Goal: Check status: Check status

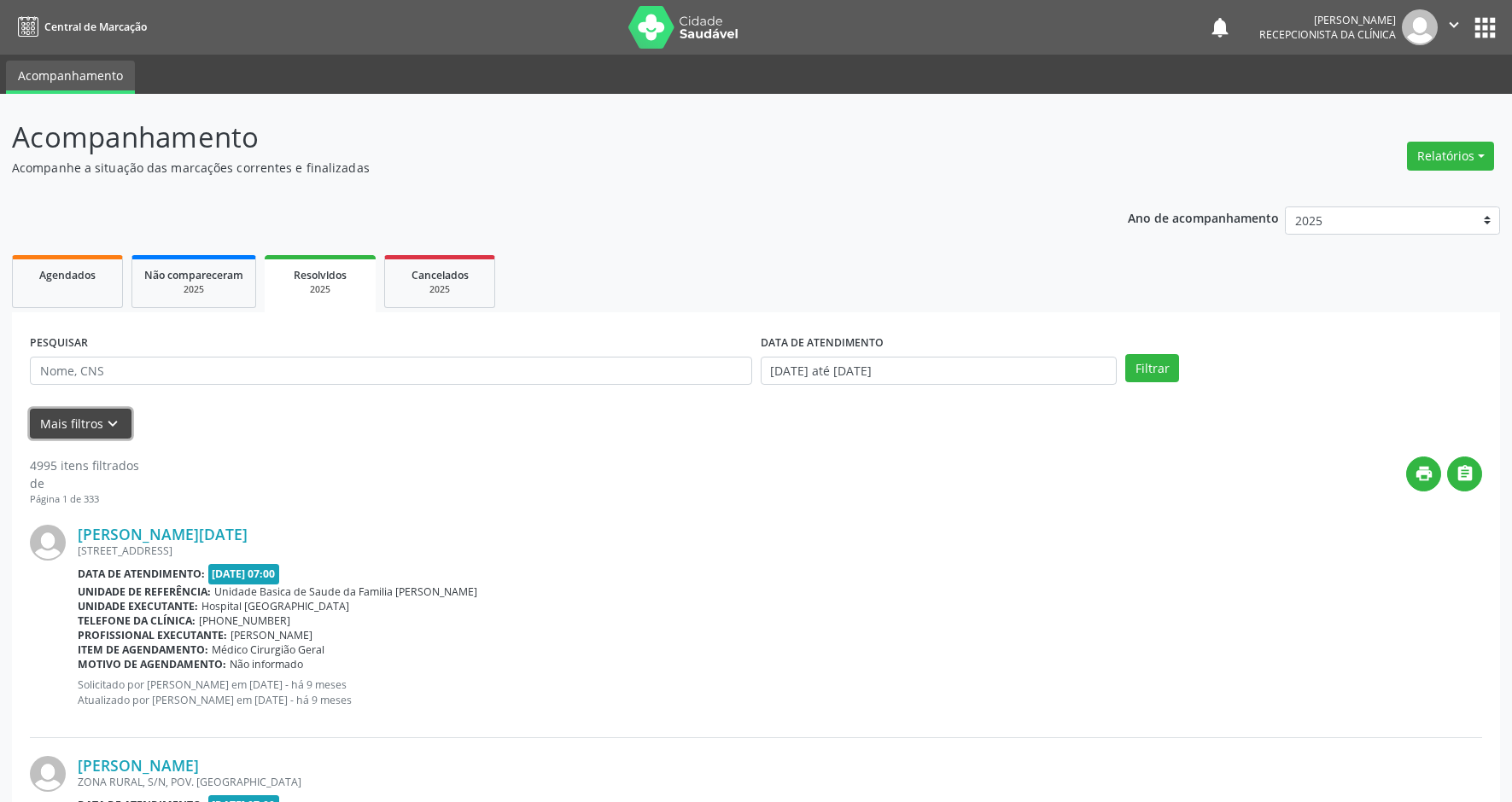
click at [103, 422] on icon "keyboard_arrow_down" at bounding box center [113, 424] width 19 height 19
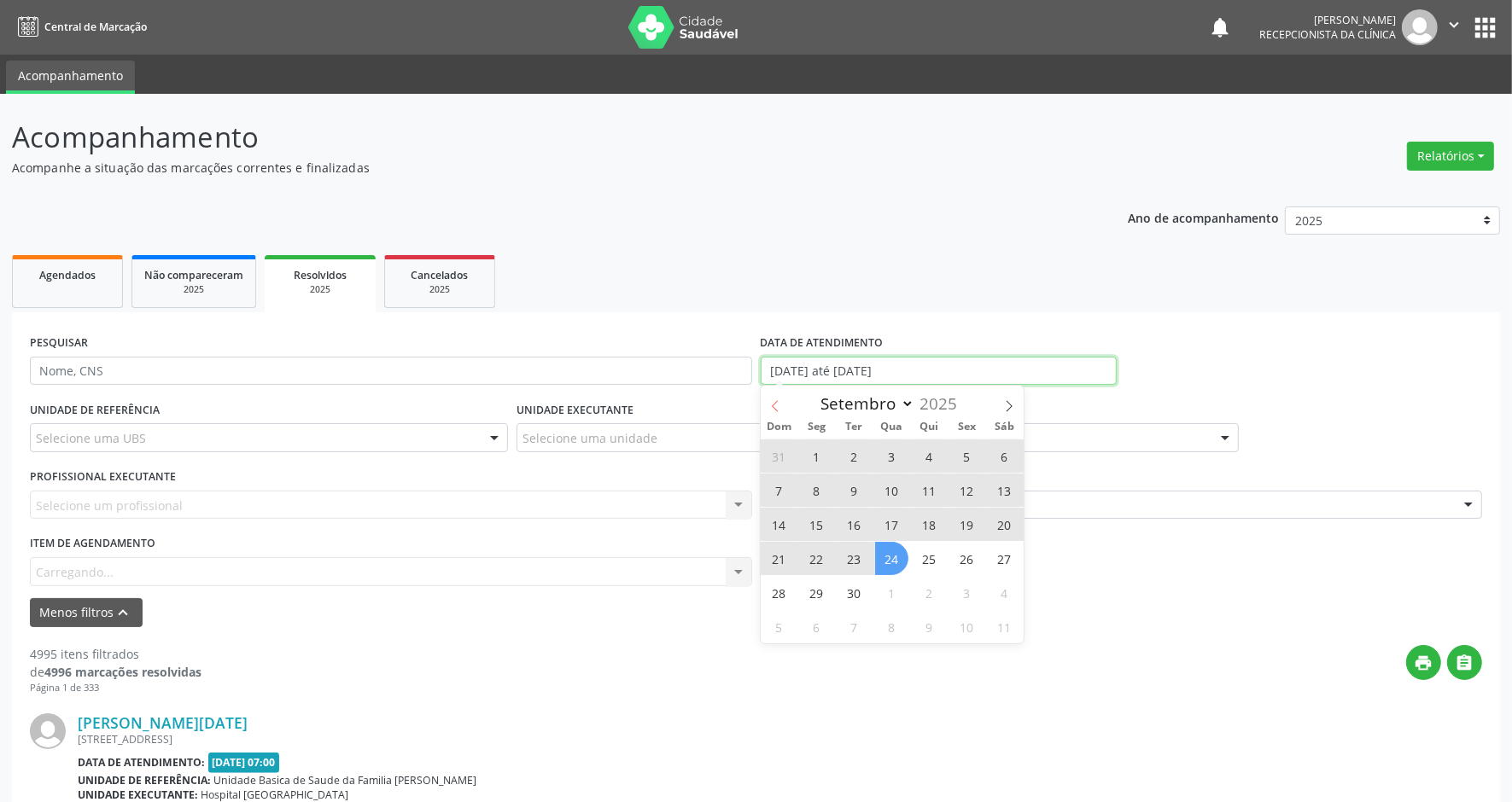
drag, startPoint x: 946, startPoint y: 373, endPoint x: 771, endPoint y: 406, distance: 178.1
click at [769, 372] on input "[DATE] até [DATE]" at bounding box center [939, 370] width 357 height 29
click at [773, 421] on span "Dom" at bounding box center [779, 427] width 37 height 11
click at [771, 406] on icon at bounding box center [776, 407] width 12 height 12
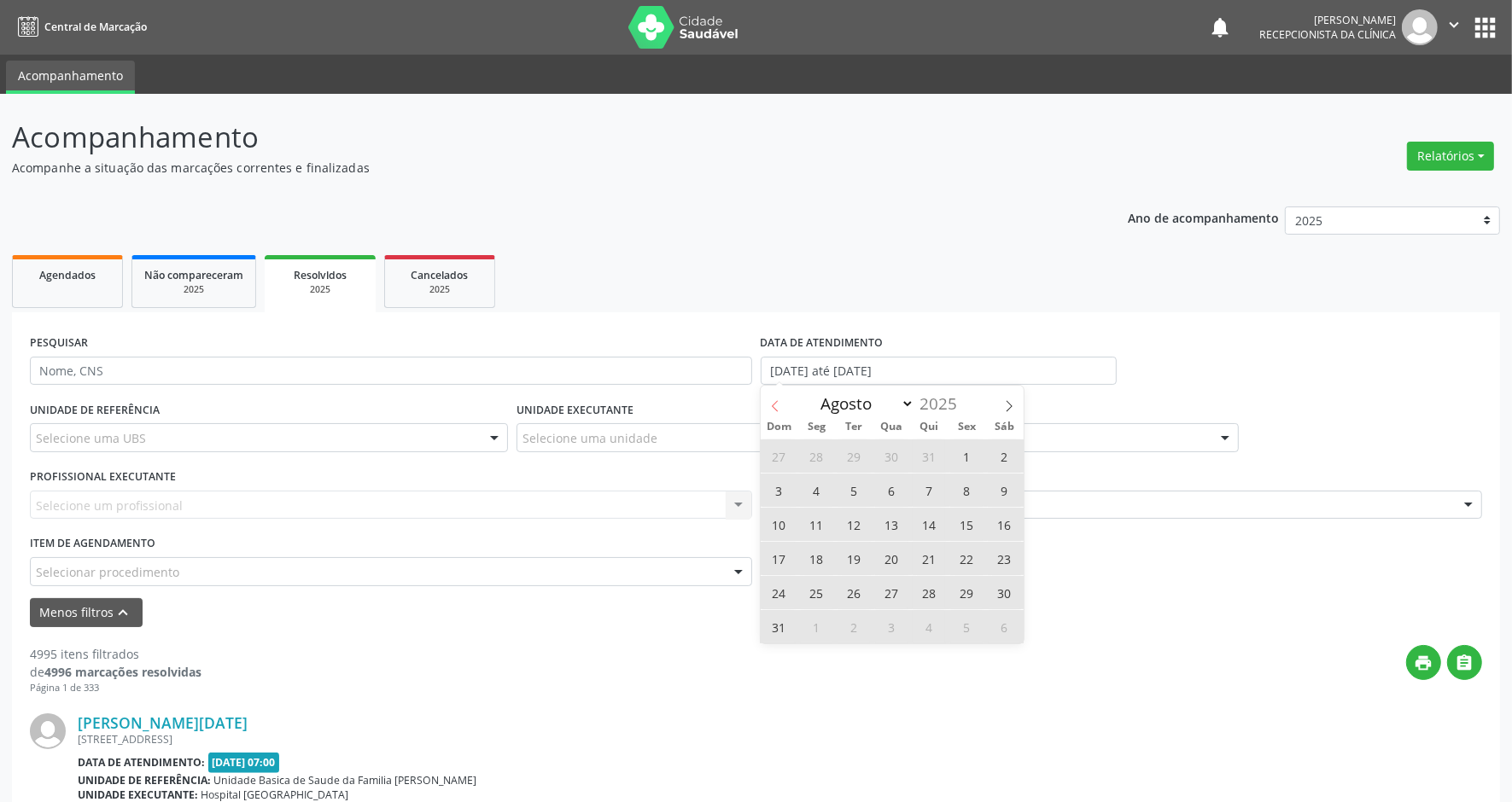
click at [771, 406] on icon at bounding box center [776, 407] width 12 height 12
select select "5"
click at [783, 459] on span "1" at bounding box center [779, 456] width 33 height 33
type input "[DATE]"
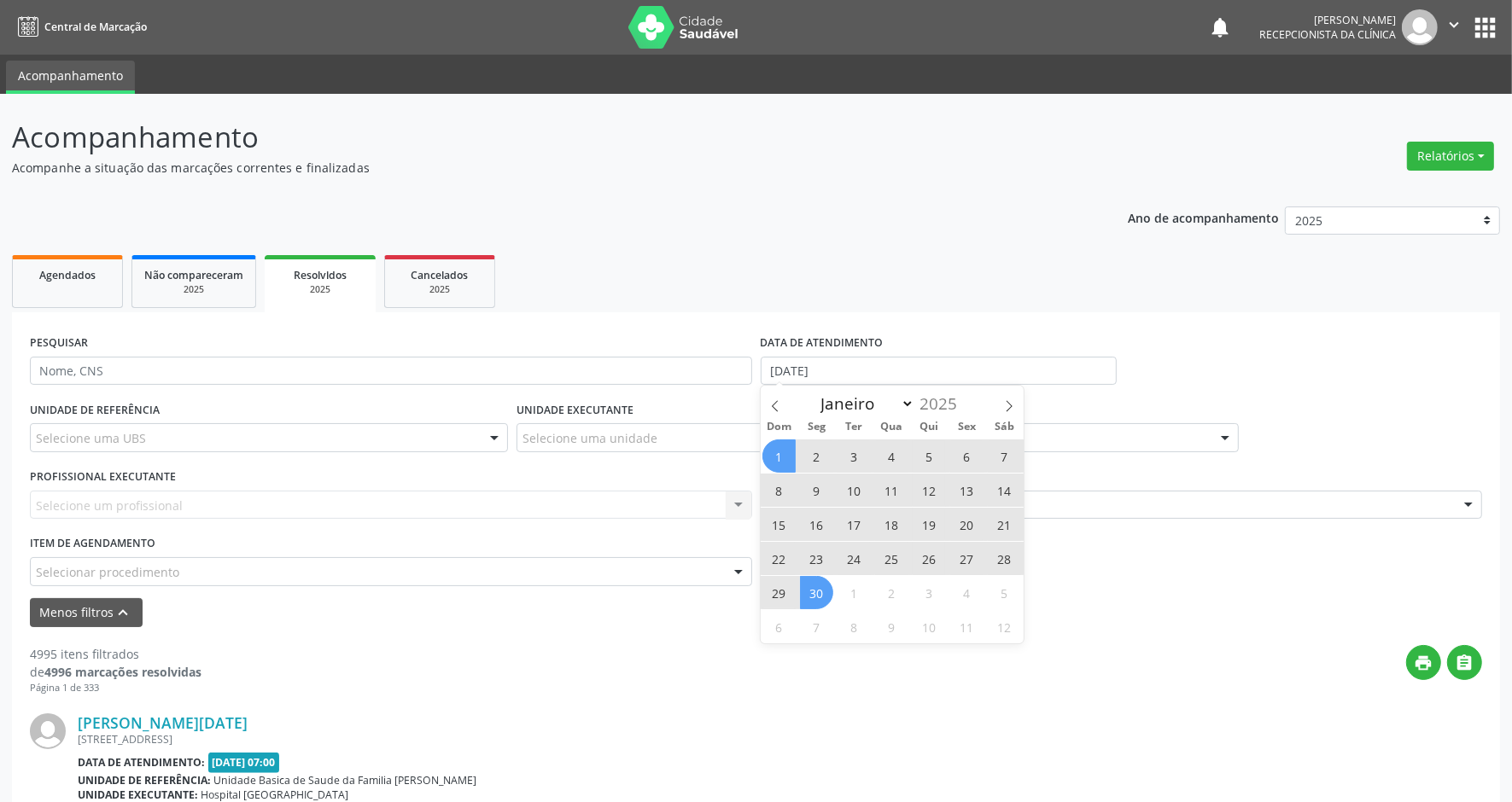
click at [825, 594] on span "30" at bounding box center [816, 593] width 33 height 33
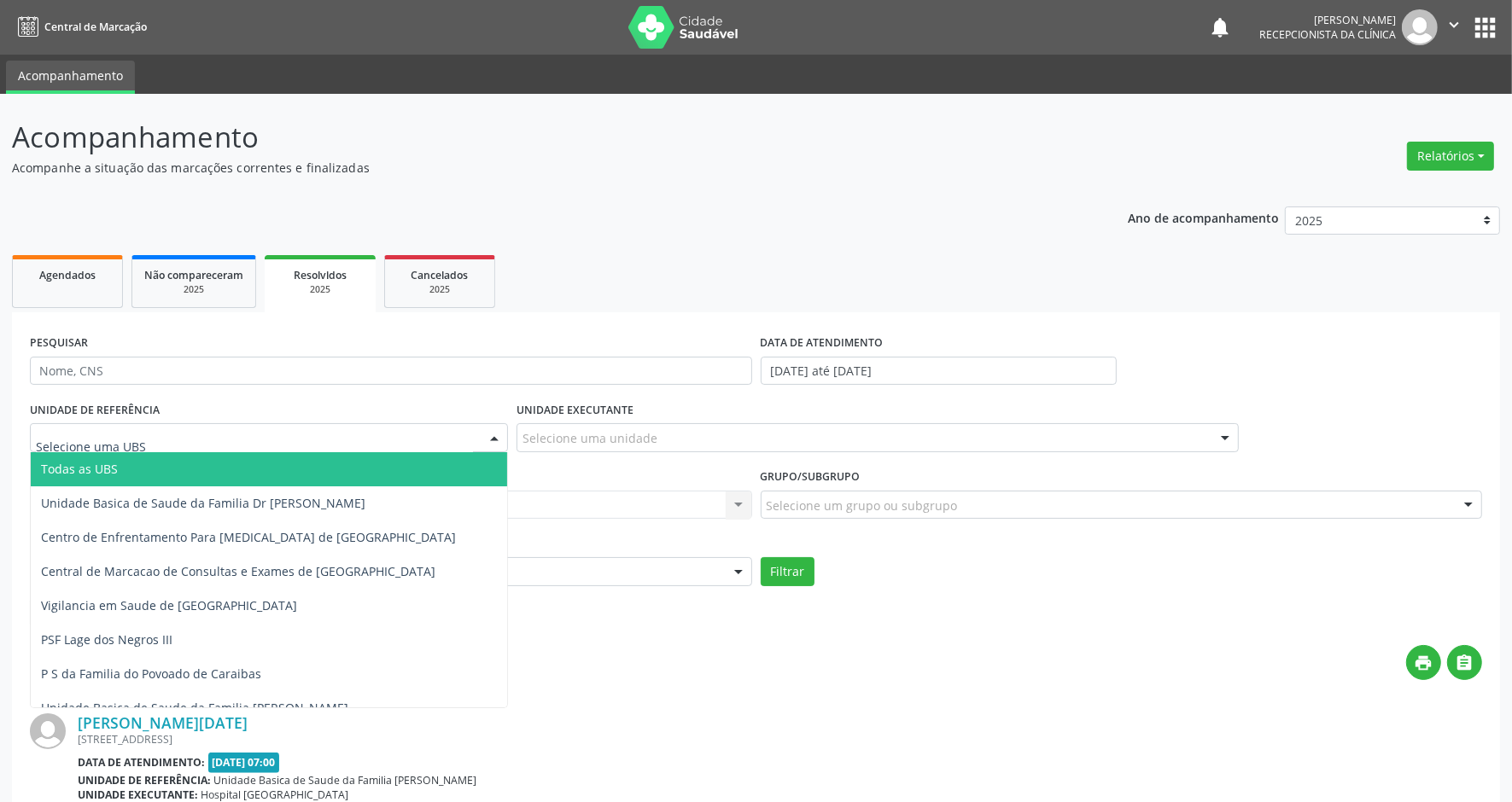
click at [460, 444] on div at bounding box center [268, 437] width 478 height 29
click at [460, 444] on input "text" at bounding box center [254, 446] width 437 height 34
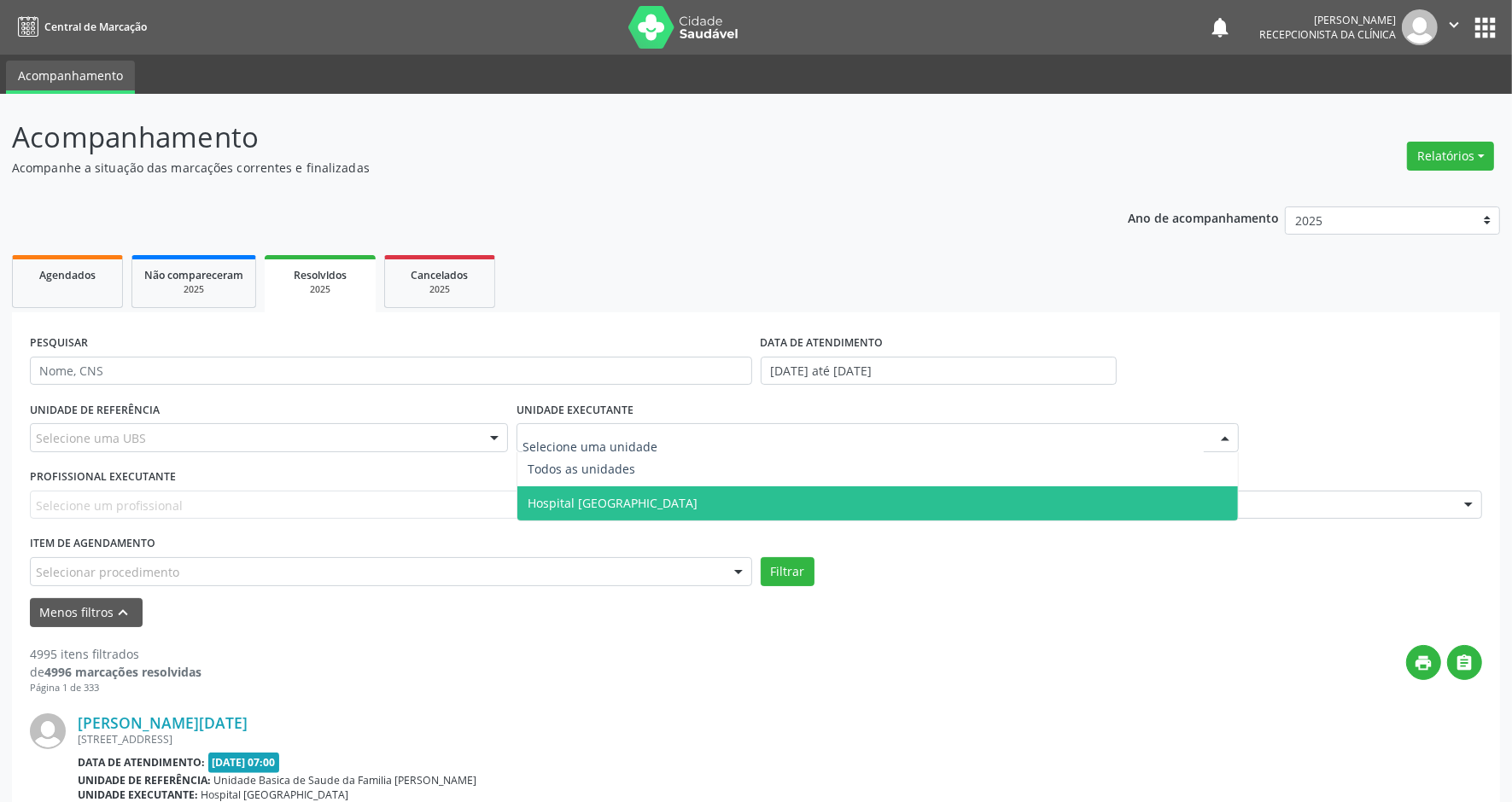
click at [583, 498] on span "Hospital [GEOGRAPHIC_DATA]" at bounding box center [612, 503] width 170 height 16
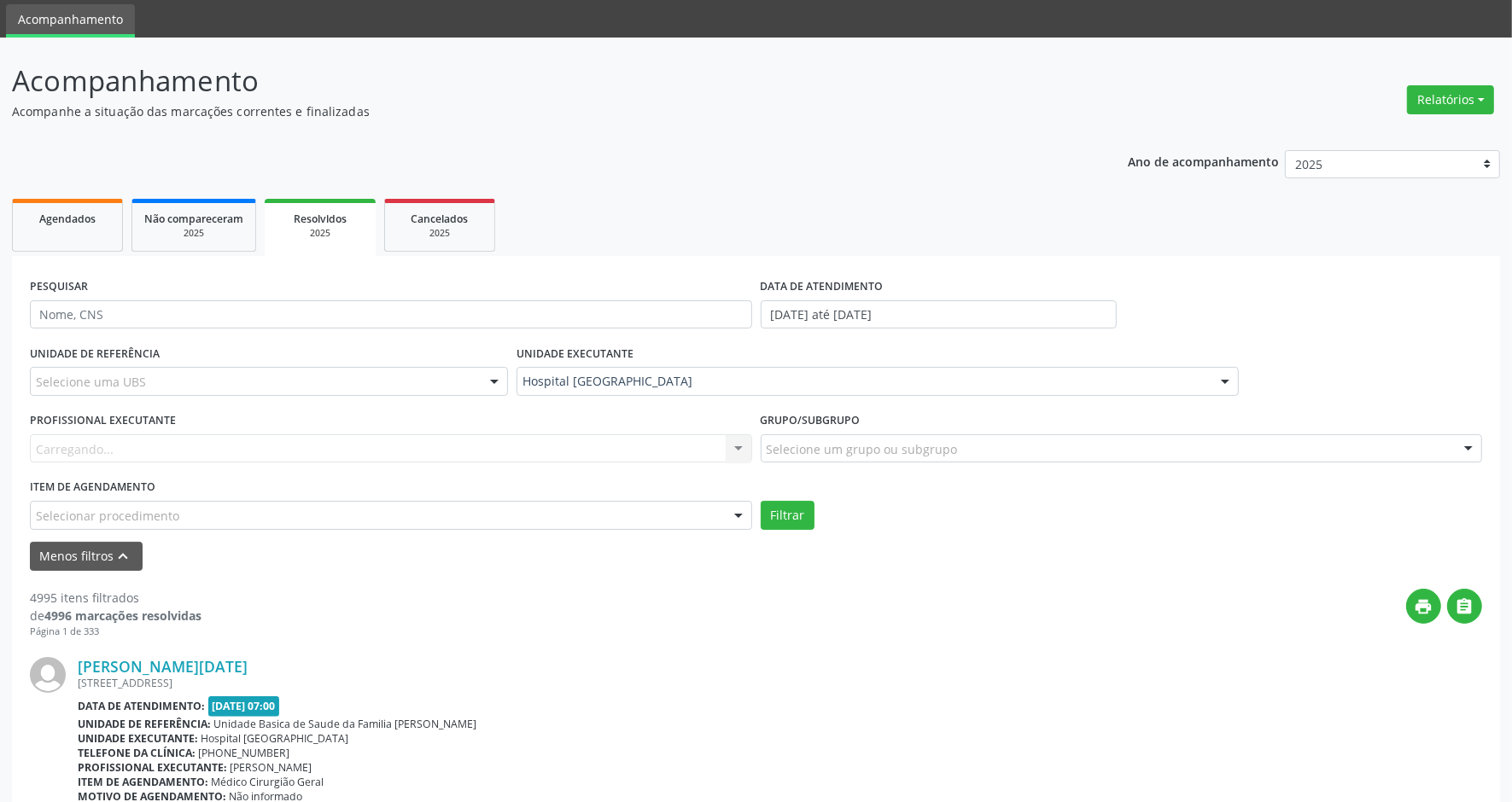
scroll to position [107, 0]
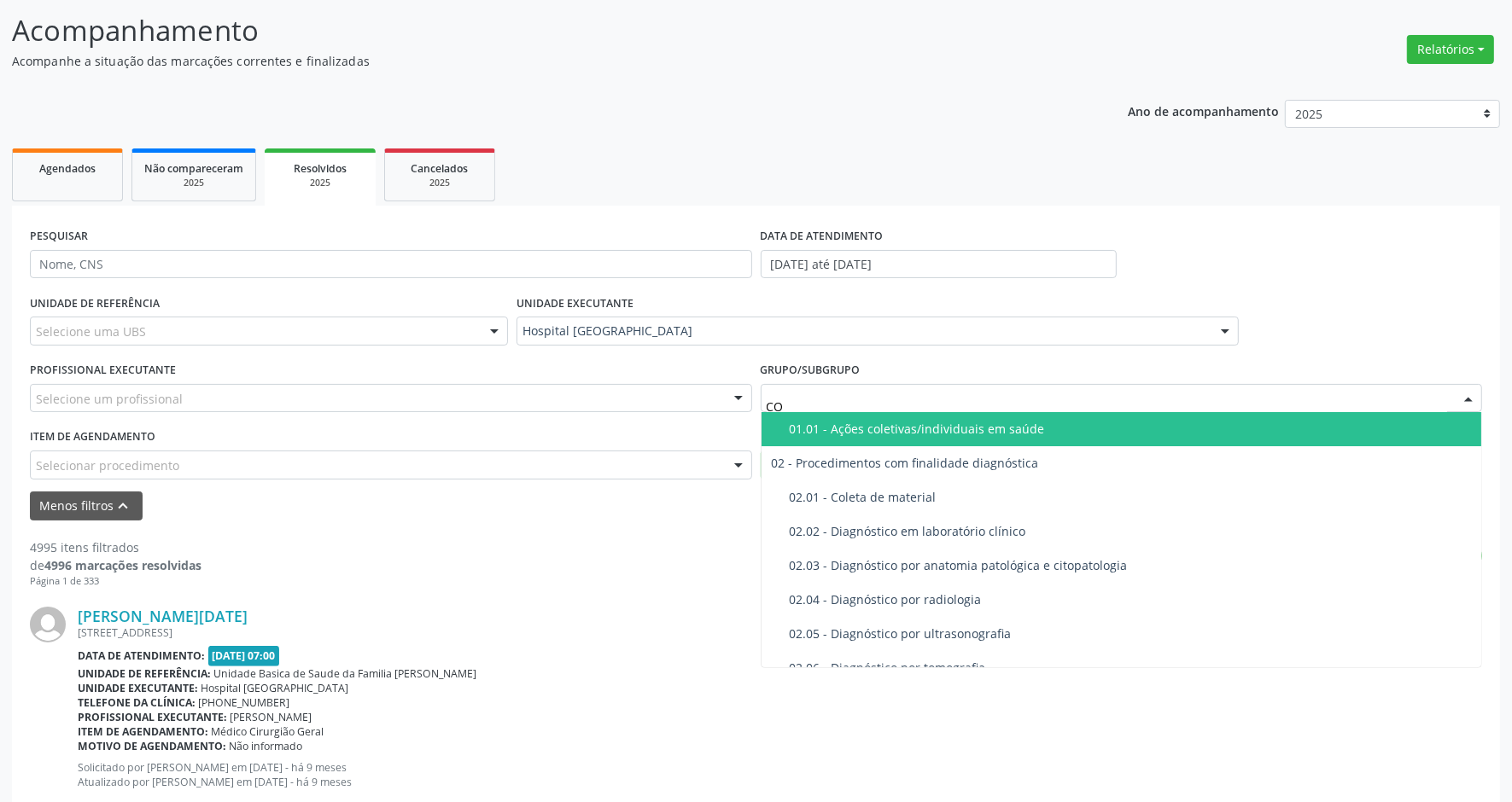
type input "CON"
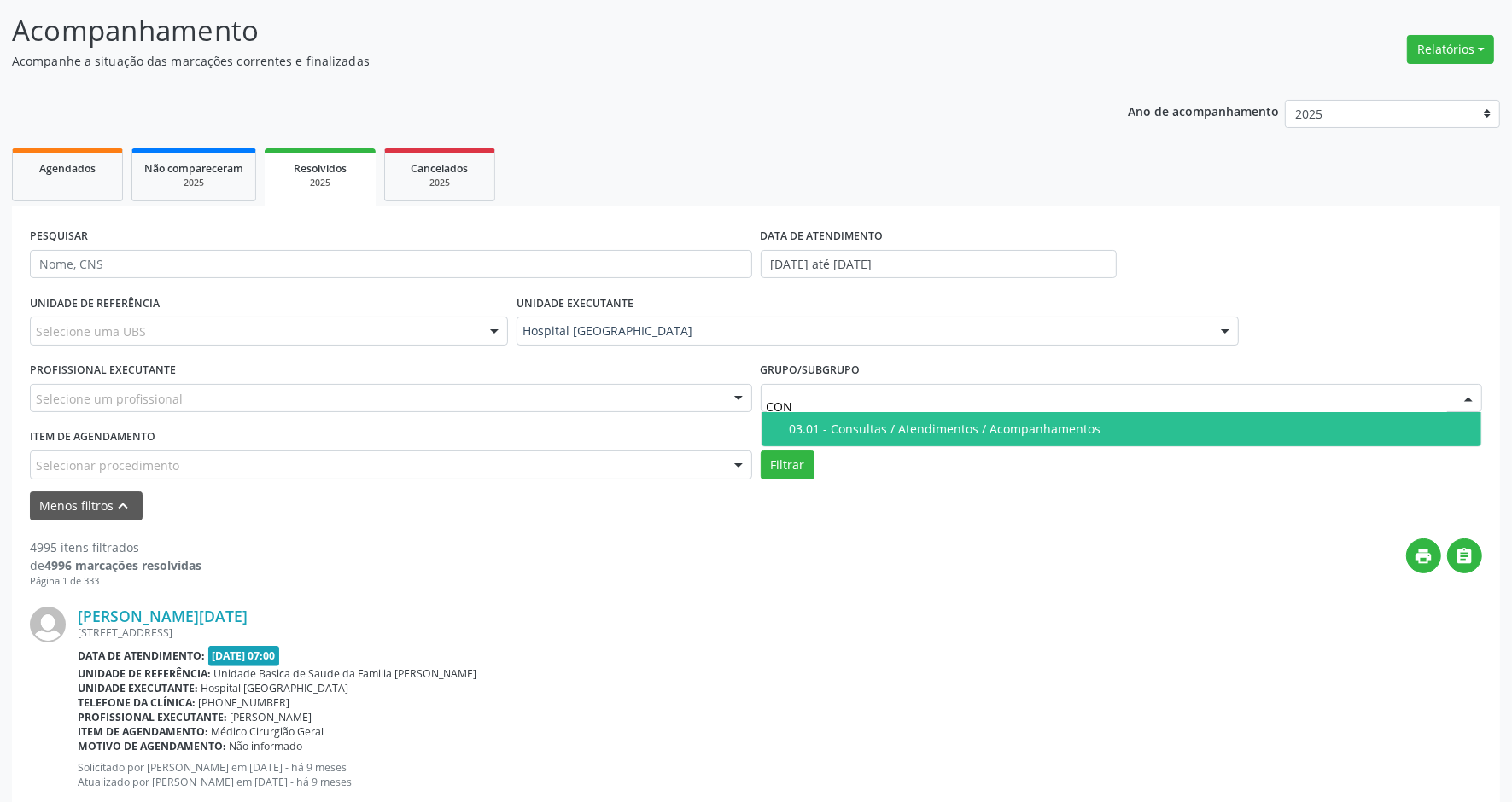
click at [852, 422] on div "03.01 - Consultas / Atendimentos / Acompanhamentos" at bounding box center [1131, 429] width 683 height 14
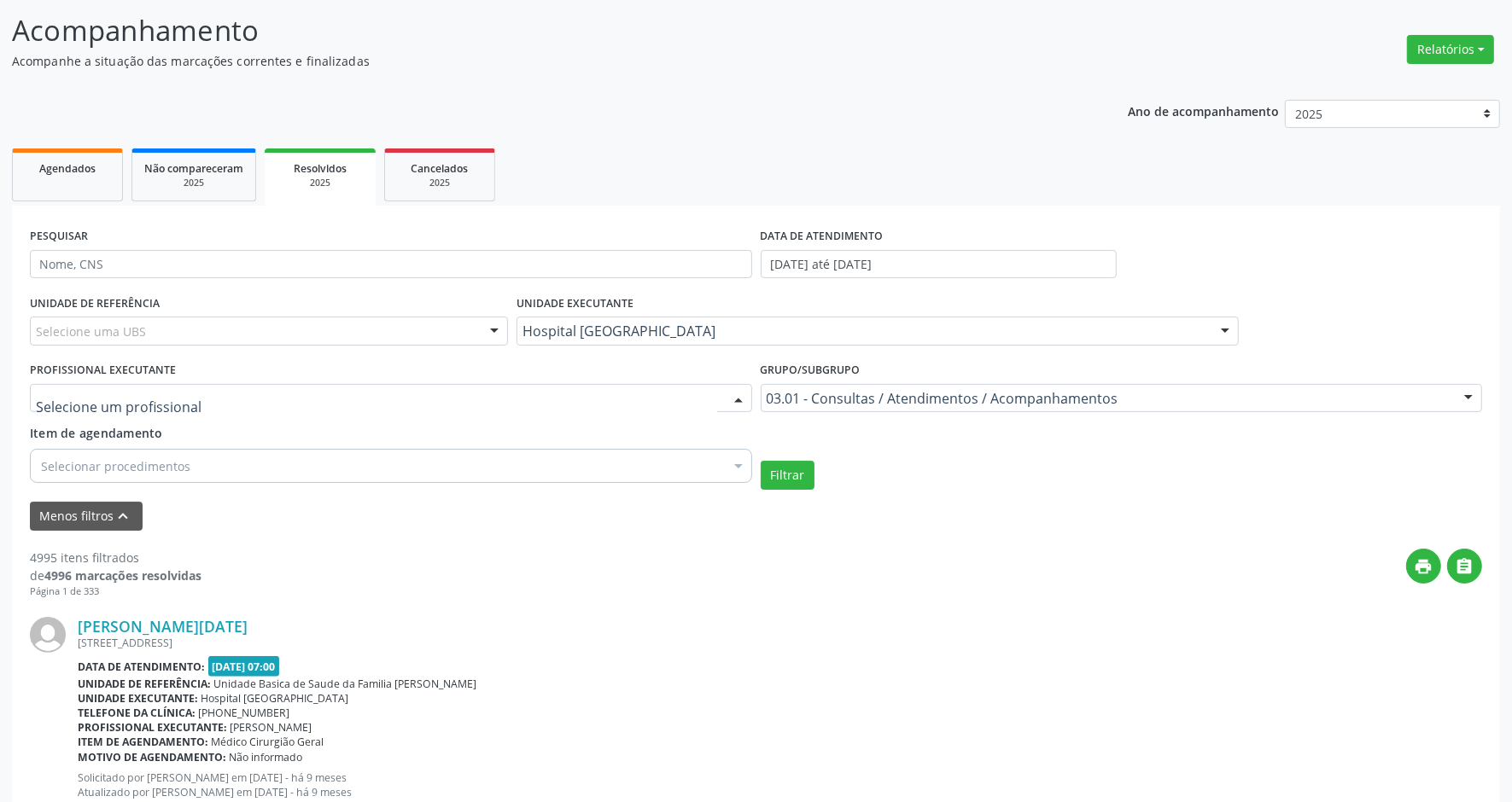
click at [488, 398] on div at bounding box center [390, 398] width 723 height 29
